Goal: Task Accomplishment & Management: Complete application form

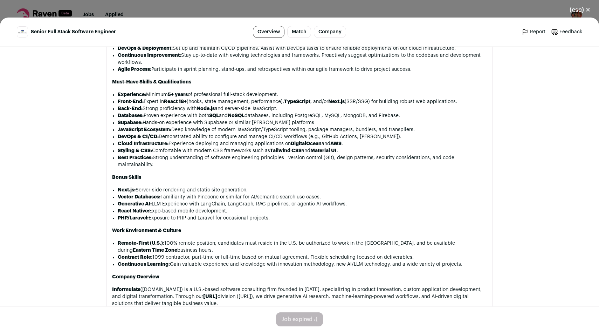
scroll to position [432, 0]
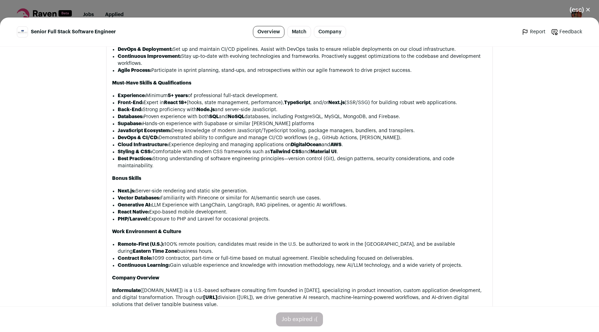
click at [305, 325] on div "Job expired :(" at bounding box center [299, 319] width 47 height 14
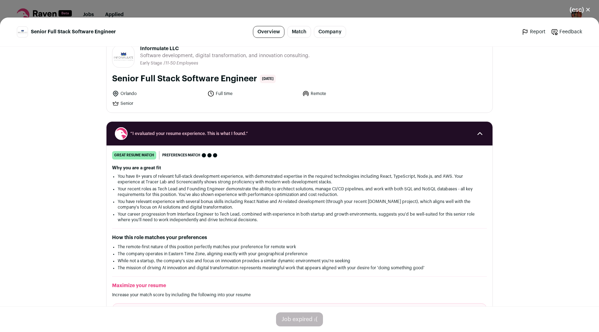
scroll to position [0, 0]
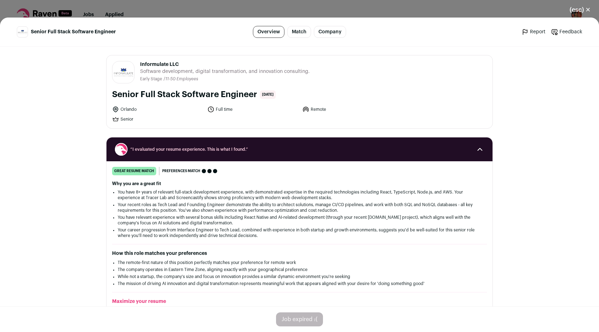
click at [574, 11] on button "(esc) ✕" at bounding box center [580, 9] width 38 height 15
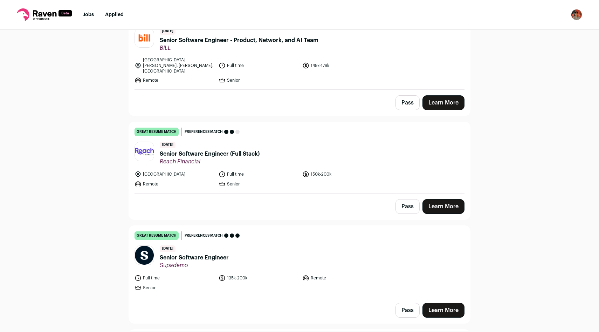
scroll to position [396, 0]
click at [438, 199] on link "Learn More" at bounding box center [444, 206] width 42 height 15
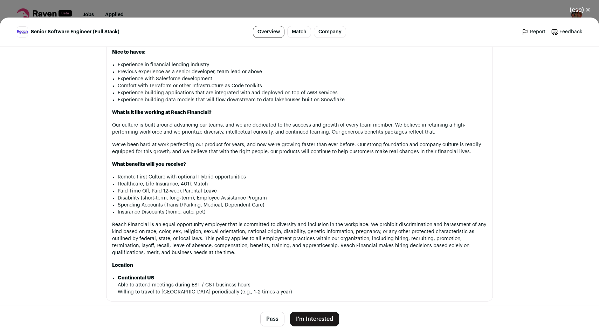
scroll to position [648, 0]
click at [328, 314] on button "I'm Interested" at bounding box center [314, 319] width 49 height 15
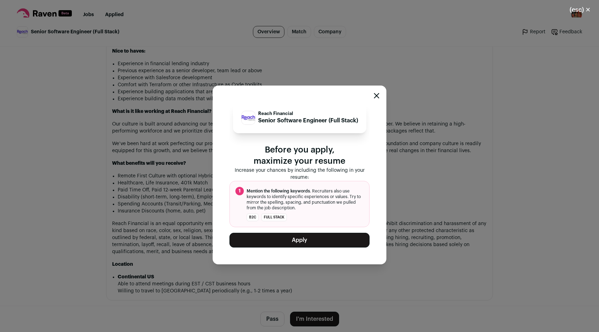
click at [317, 243] on button "Apply" at bounding box center [300, 240] width 140 height 15
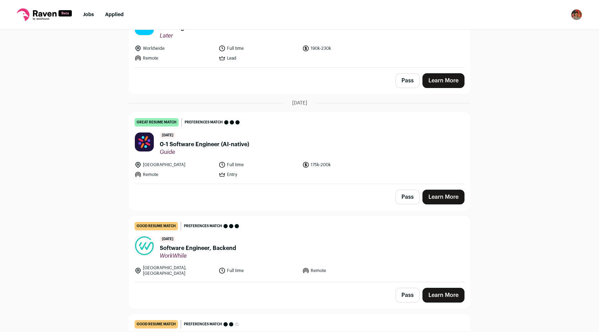
scroll to position [626, 0]
click at [439, 191] on link "Learn More" at bounding box center [444, 196] width 42 height 15
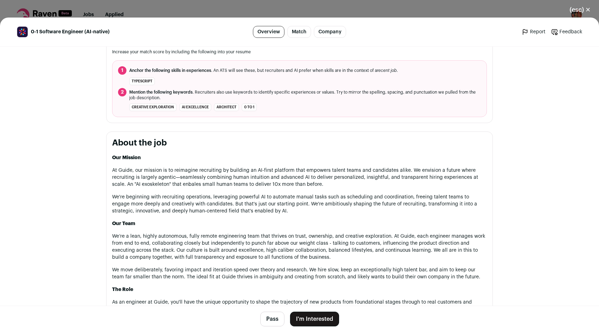
scroll to position [252, 0]
click at [321, 319] on button "I'm Interested" at bounding box center [314, 319] width 49 height 15
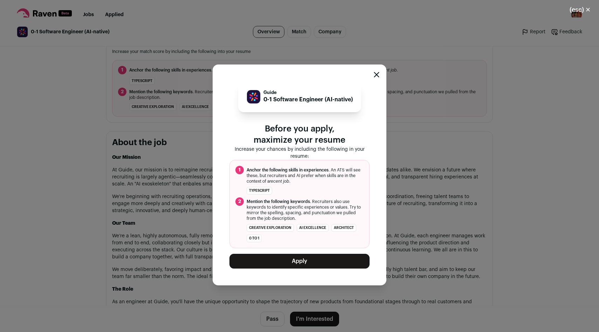
click at [306, 260] on button "Apply" at bounding box center [300, 261] width 140 height 15
